Goal: Transaction & Acquisition: Purchase product/service

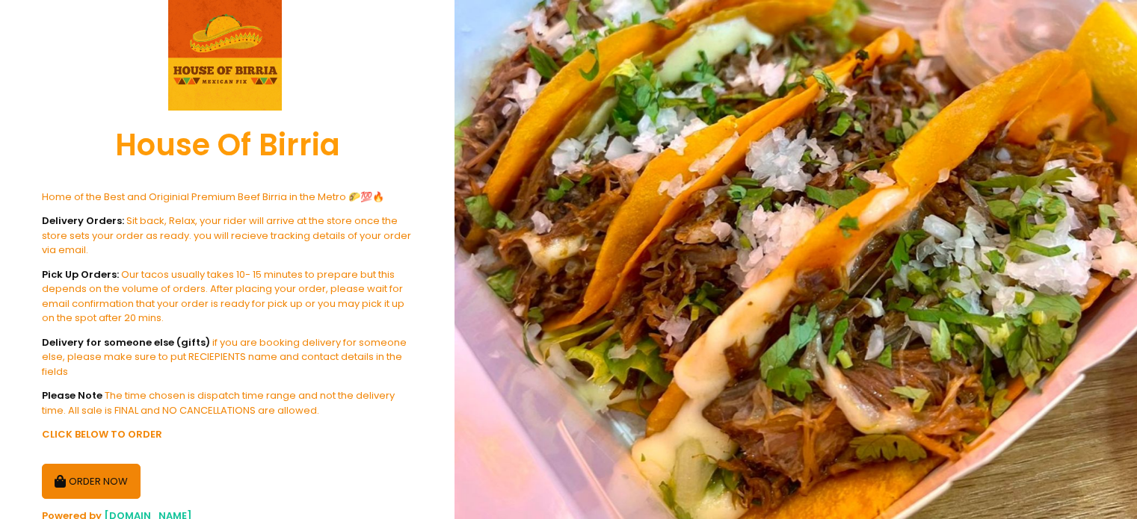
scroll to position [194, 0]
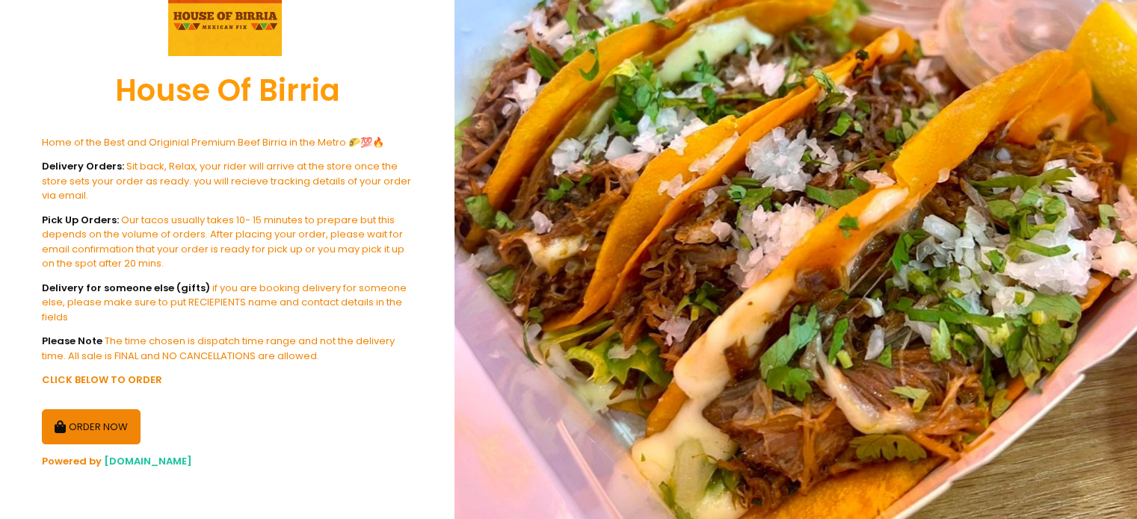
click at [129, 460] on span "[DOMAIN_NAME]" at bounding box center [148, 461] width 88 height 14
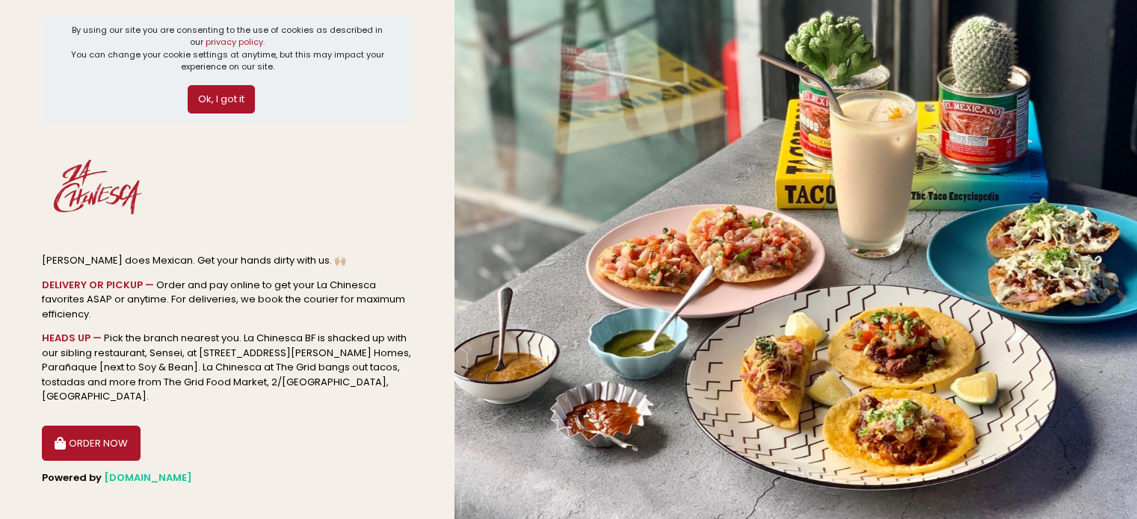
scroll to position [9, 0]
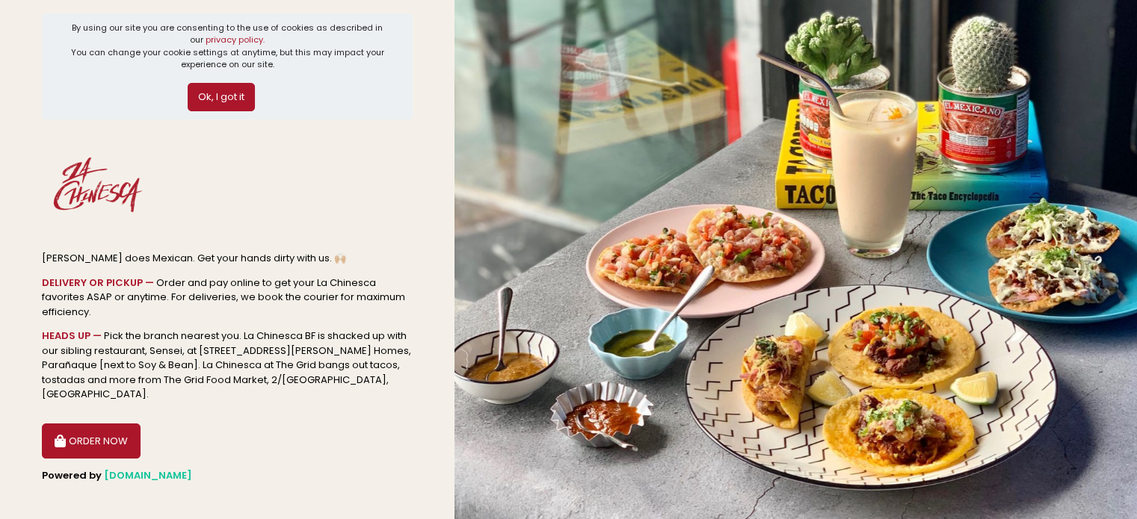
click at [111, 430] on button "ORDER NOW" at bounding box center [91, 442] width 99 height 36
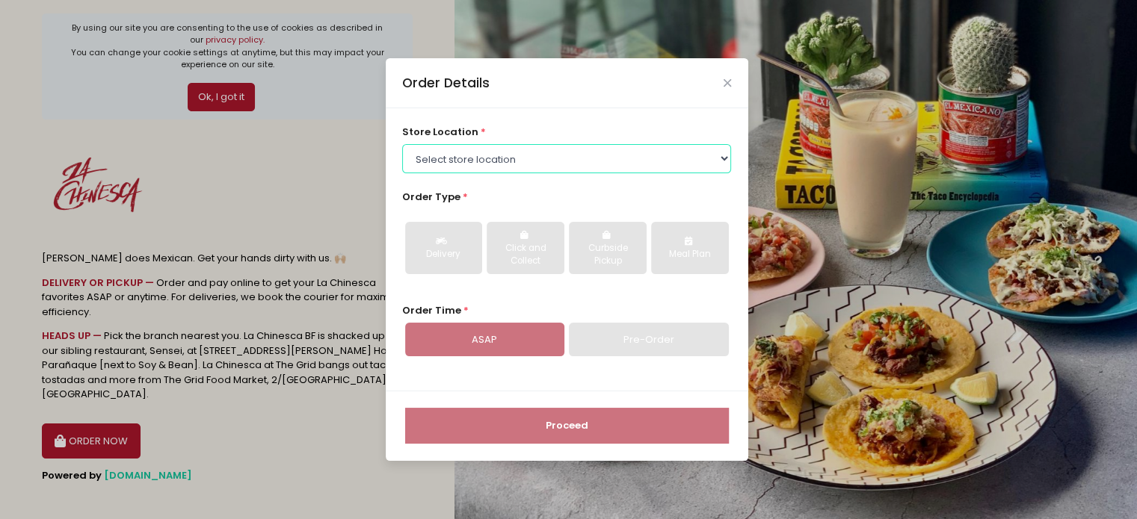
click at [523, 155] on select "Select store location La Chinesca BF La Chinesca at The Grid La Chinesca BGC" at bounding box center [566, 158] width 329 height 28
select select "614a9d9cc1f24c506fc3fe4f"
click at [402, 144] on select "Select store location La Chinesca BF La Chinesca at The Grid La Chinesca BGC" at bounding box center [566, 158] width 329 height 28
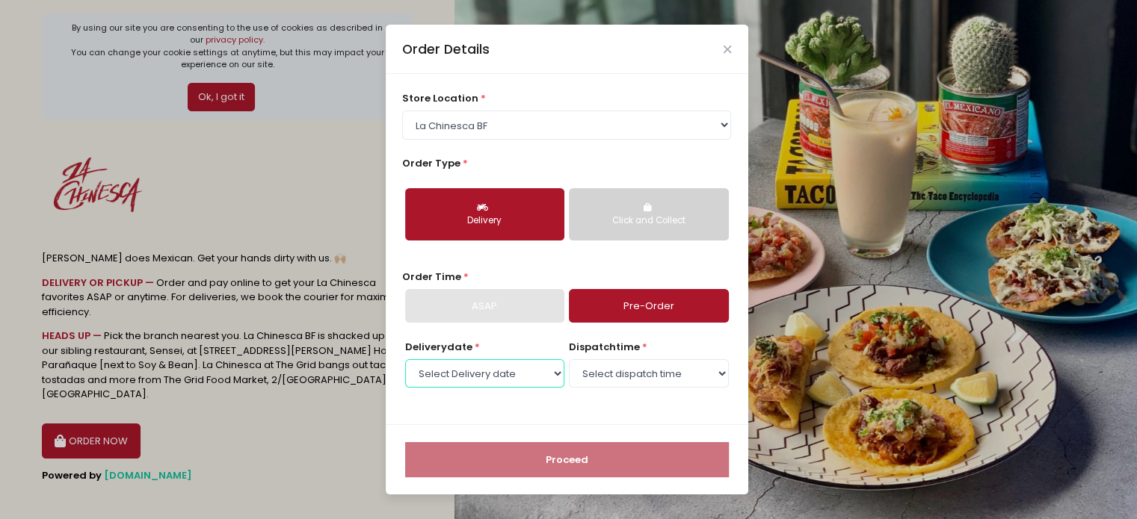
click at [532, 377] on select "Select Delivery date Tuesday, Sep 9th Wednesday, Sep 10th Thursday, Sep 11th Fr…" at bounding box center [484, 374] width 159 height 28
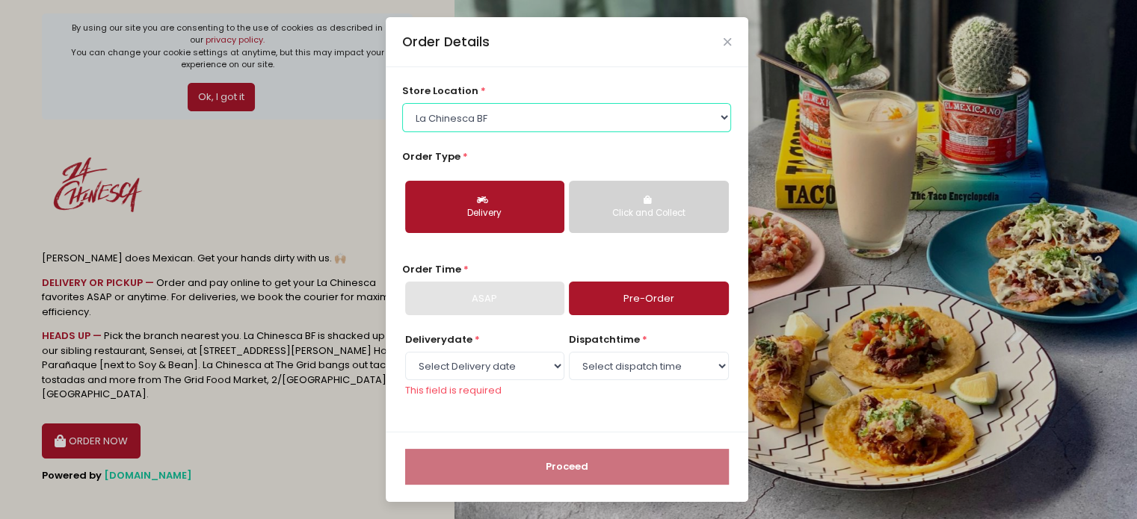
click at [673, 117] on select "Select store location La Chinesca BF La Chinesca at The Grid La Chinesca BGC" at bounding box center [566, 117] width 329 height 28
click at [402, 103] on select "Select store location La Chinesca BF La Chinesca at The Grid La Chinesca BGC" at bounding box center [566, 117] width 329 height 28
click at [659, 212] on div "Click and Collect" at bounding box center [648, 213] width 138 height 13
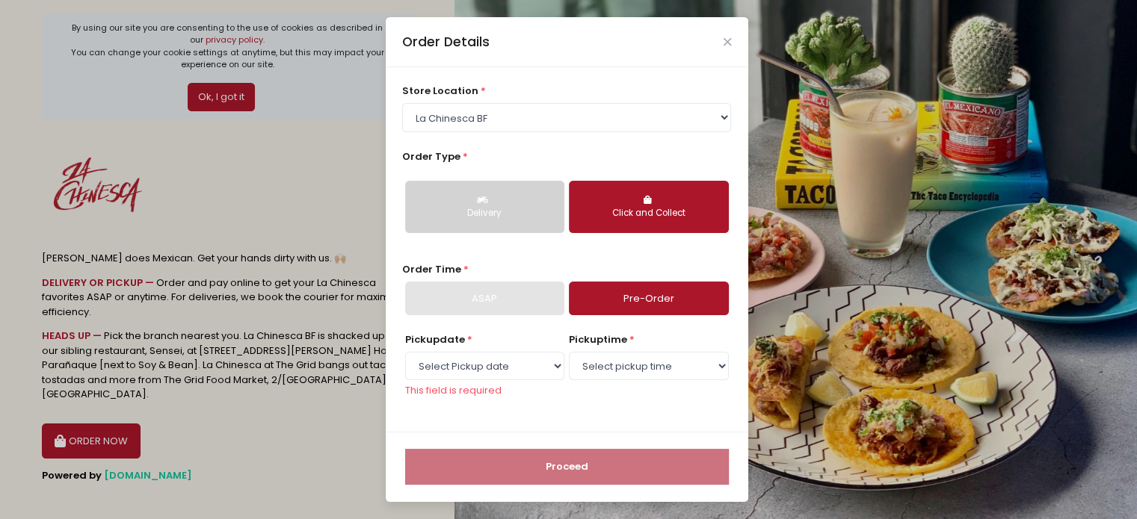
click at [656, 289] on link "Pre-Order" at bounding box center [648, 299] width 159 height 34
click at [542, 369] on select "Select Pickup date Tuesday, Sep 9th Wednesday, Sep 10th Thursday, Sep 11th Frid…" at bounding box center [484, 366] width 159 height 28
click at [630, 392] on div "pickup time * Select pickup time" at bounding box center [648, 365] width 159 height 65
click at [638, 372] on select "Select pickup time" at bounding box center [648, 366] width 159 height 28
drag, startPoint x: 562, startPoint y: 420, endPoint x: 547, endPoint y: 415, distance: 15.8
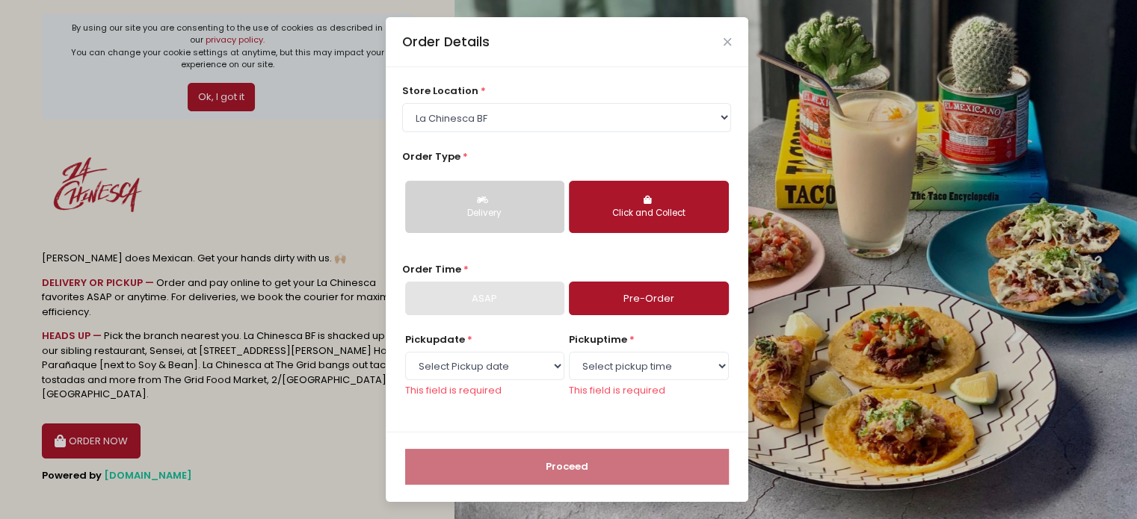
click at [561, 420] on div "store location * Select store location La Chinesca BF La Chinesca at The Grid L…" at bounding box center [567, 249] width 363 height 365
click at [476, 292] on div "ASAP" at bounding box center [484, 299] width 159 height 34
click at [722, 39] on div "Order Details" at bounding box center [567, 41] width 363 height 49
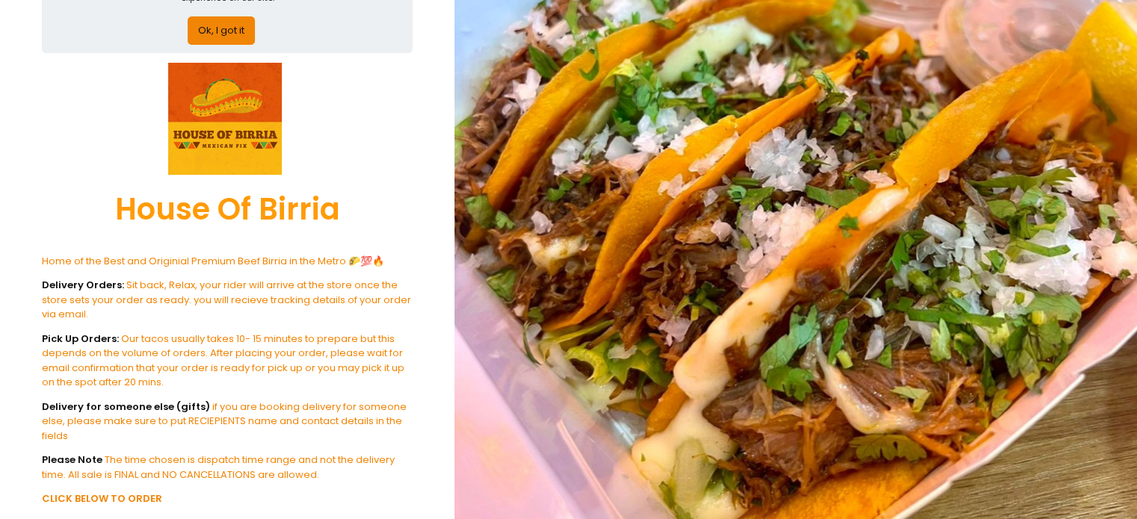
scroll to position [149, 0]
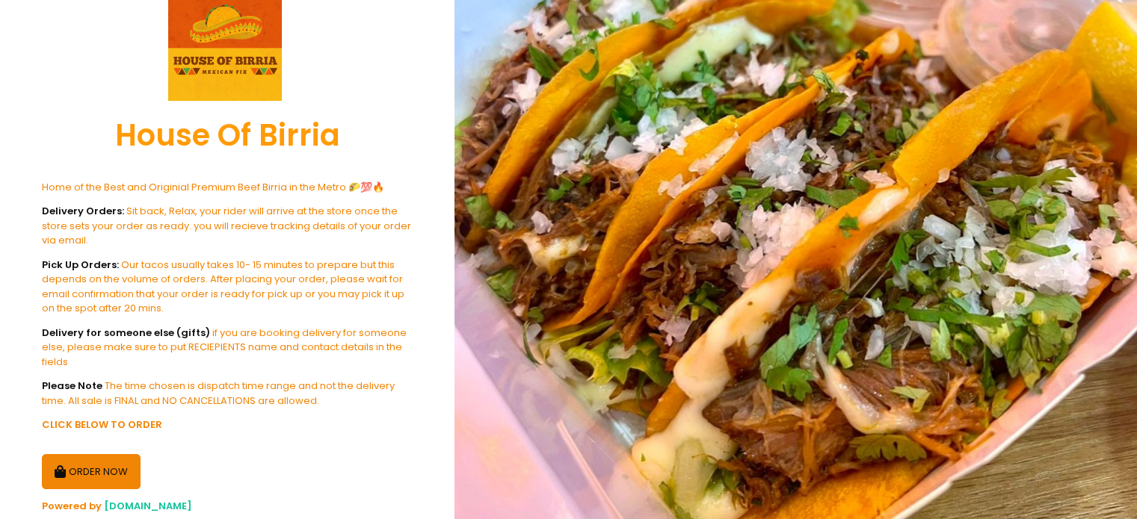
click at [99, 468] on button "ORDER NOW" at bounding box center [91, 472] width 99 height 36
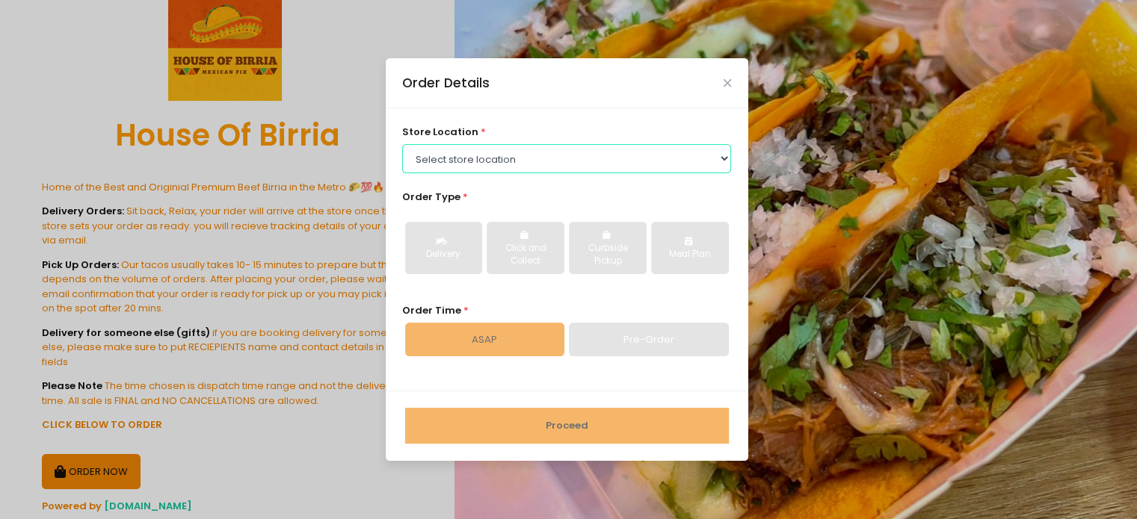
click at [525, 157] on select "Select store location House Of Birria-QC House Of Birria-BF Paranaque" at bounding box center [566, 158] width 329 height 28
select select "65010688d5629932d85d7f9b"
click at [402, 144] on select "Select store location House Of Birria-QC House Of Birria-BF Paranaque" at bounding box center [566, 158] width 329 height 28
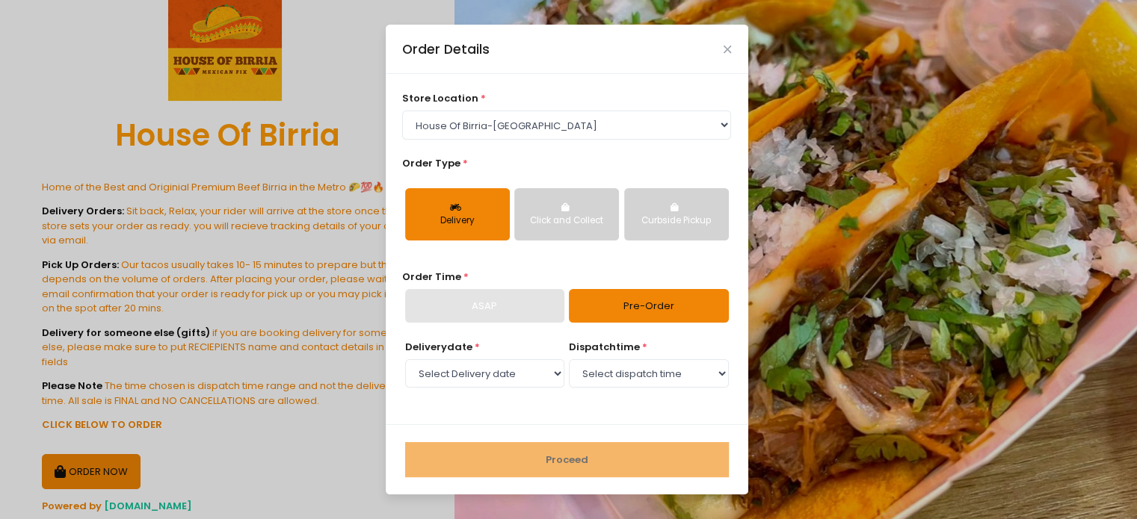
click at [602, 225] on div "Click and Collect" at bounding box center [567, 221] width 84 height 13
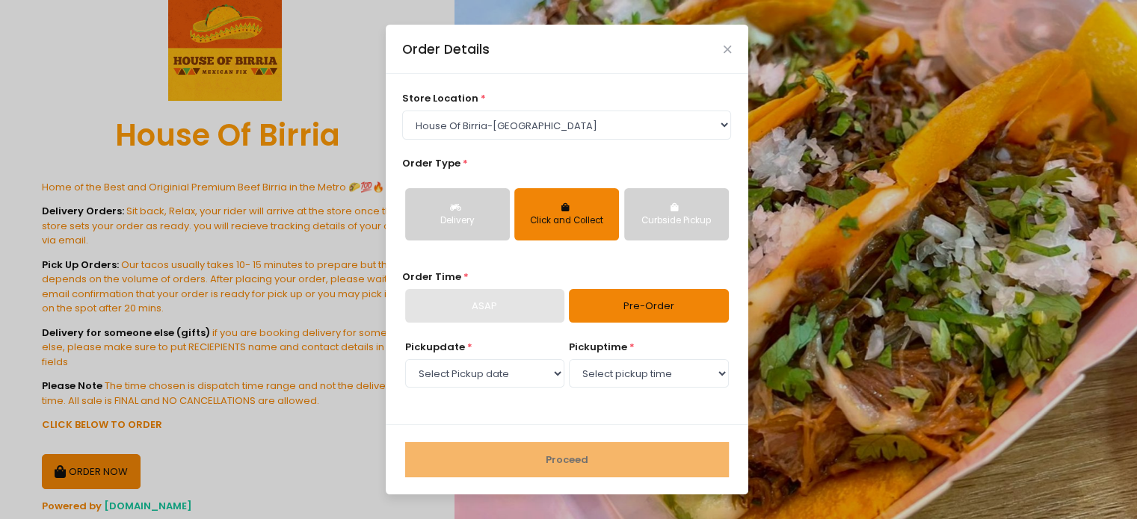
click at [670, 223] on div "Curbside Pickup" at bounding box center [677, 221] width 84 height 13
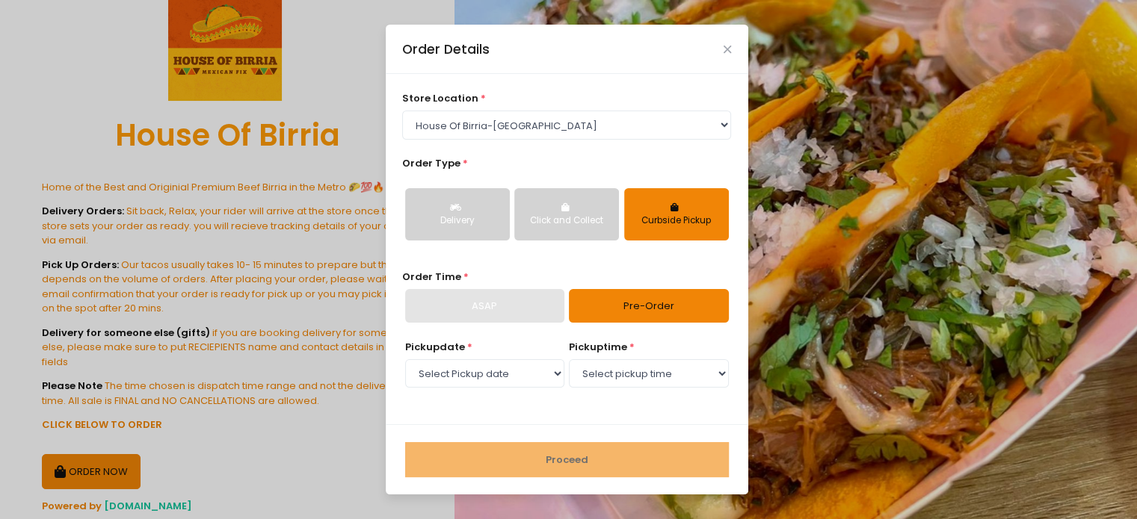
scroll to position [194, 0]
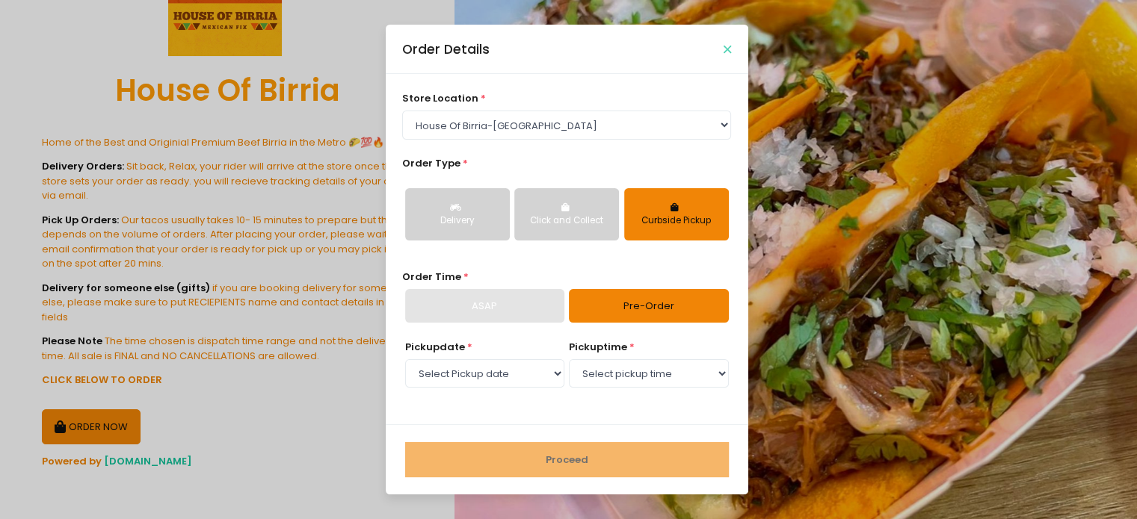
click at [727, 44] on icon "Close" at bounding box center [727, 49] width 7 height 11
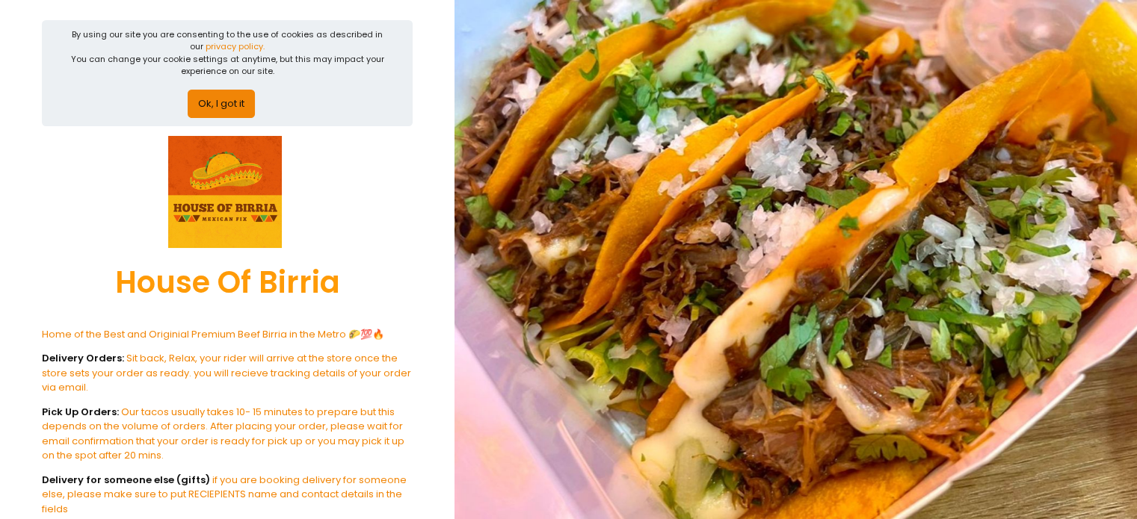
scroll to position [0, 0]
